Goal: Task Accomplishment & Management: Use online tool/utility

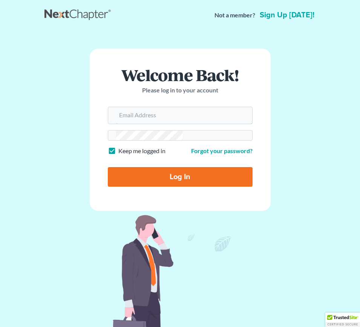
type input "[PERSON_NAME][EMAIL_ADDRESS][DOMAIN_NAME]"
click at [78, 211] on img at bounding box center [180, 306] width 204 height 191
click at [108, 167] on input "Log In" at bounding box center [180, 177] width 145 height 20
type input "Thinking..."
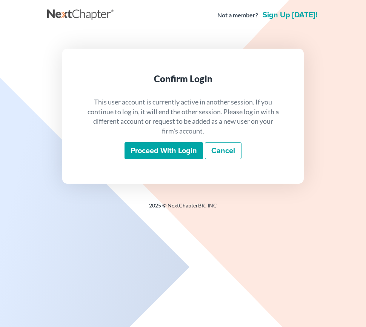
click at [179, 154] on input "Proceed with login" at bounding box center [163, 150] width 78 height 17
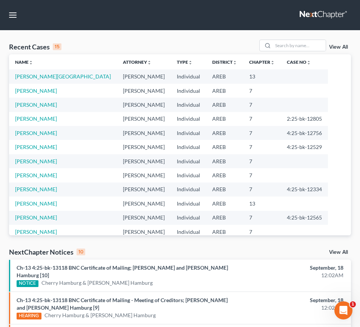
click at [38, 184] on td "[PERSON_NAME]" at bounding box center [63, 190] width 108 height 14
click at [25, 175] on link "[PERSON_NAME]" at bounding box center [36, 175] width 42 height 6
select select "3"
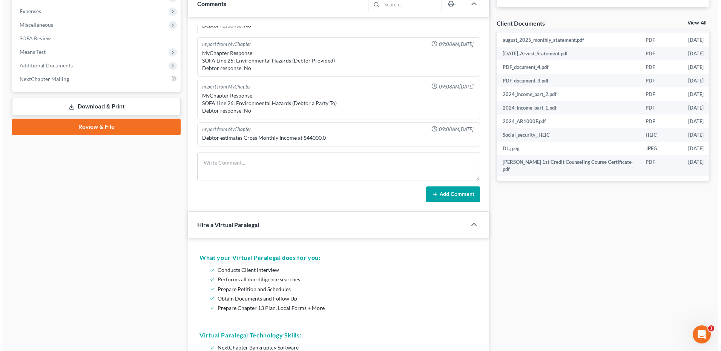
scroll to position [162, 41]
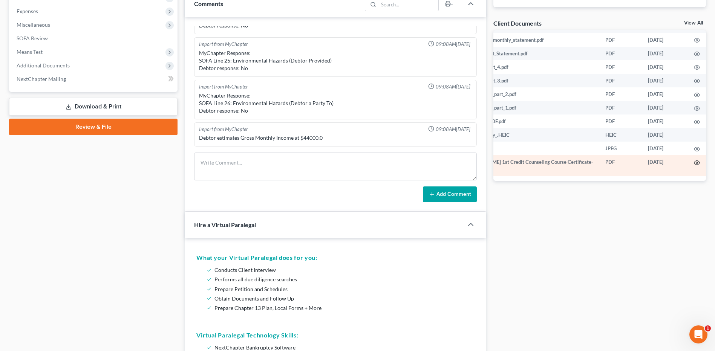
click at [365, 162] on icon "button" at bounding box center [697, 163] width 6 height 6
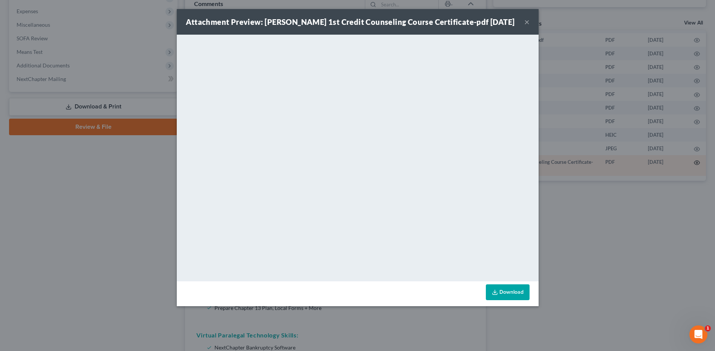
scroll to position [162, 39]
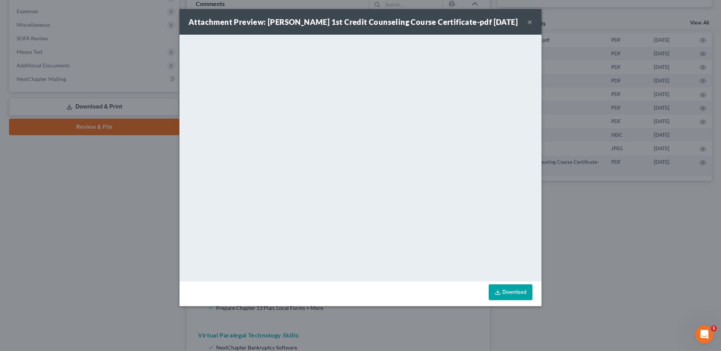
click at [365, 19] on button "×" at bounding box center [529, 21] width 5 height 9
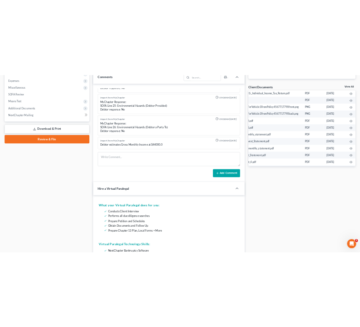
scroll to position [0, 39]
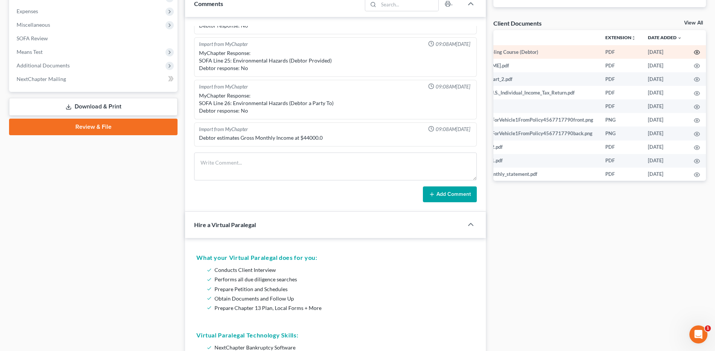
click at [365, 50] on icon "button" at bounding box center [697, 52] width 6 height 6
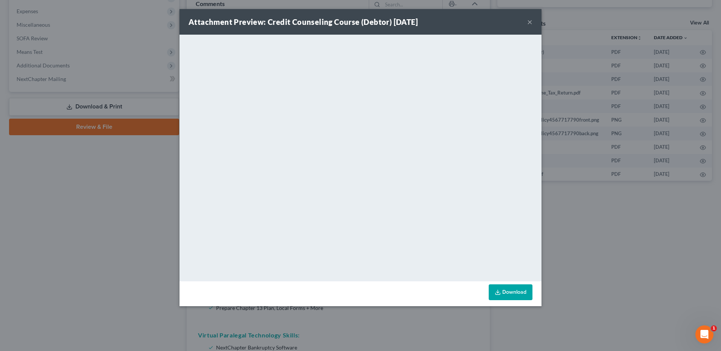
click at [365, 23] on button "×" at bounding box center [529, 21] width 5 height 9
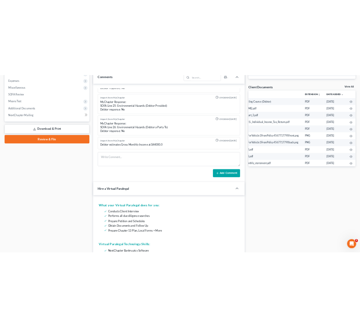
scroll to position [0, 0]
